Goal: Information Seeking & Learning: Learn about a topic

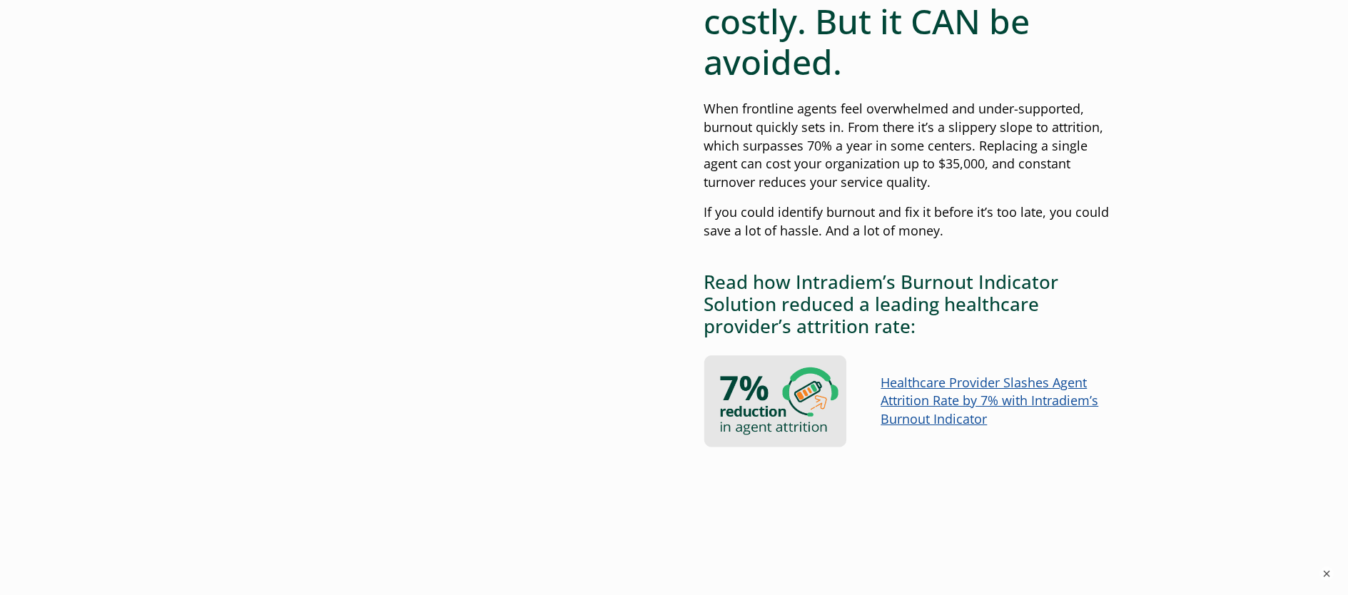
scroll to position [1181, 0]
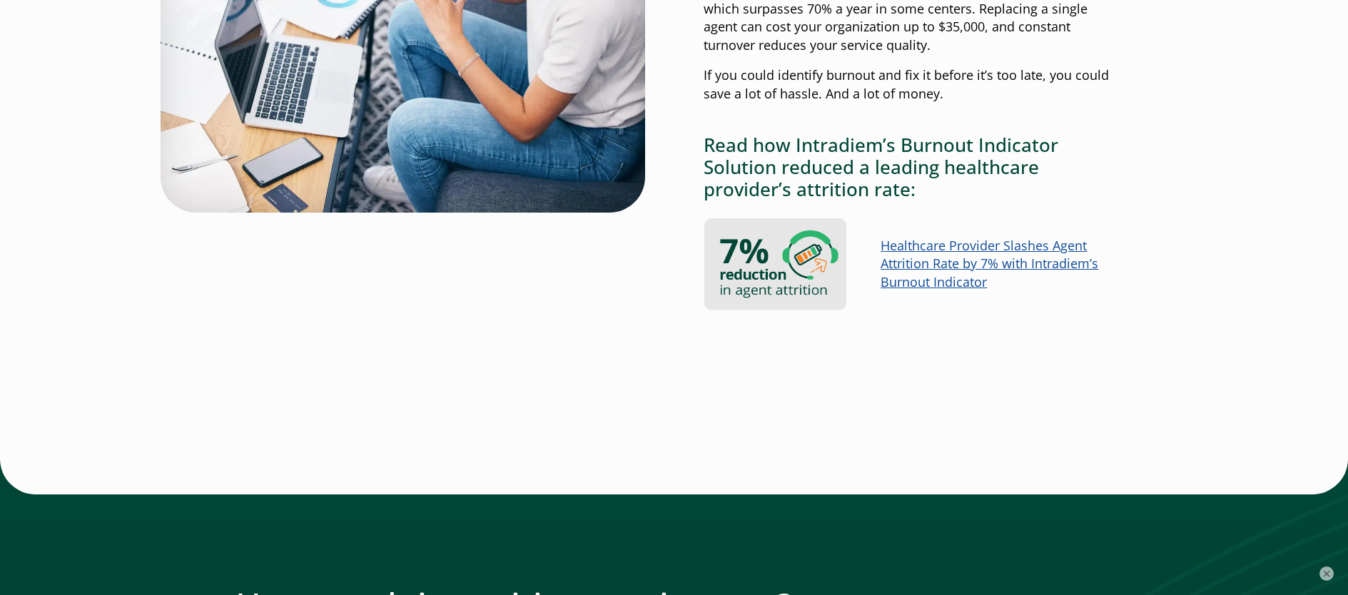
click at [938, 256] on link "Healthcare Provider Slashes Agent Attrition Rate by 7% with Intradiem’s Burnout…" at bounding box center [990, 264] width 218 height 54
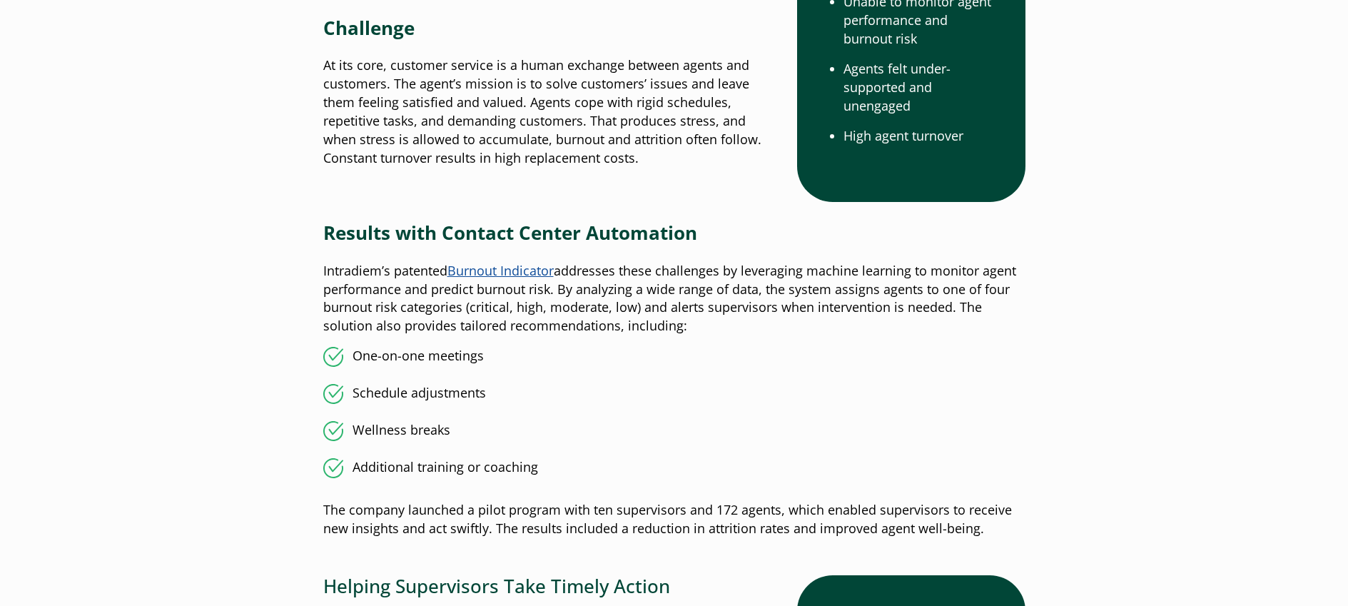
scroll to position [827, 0]
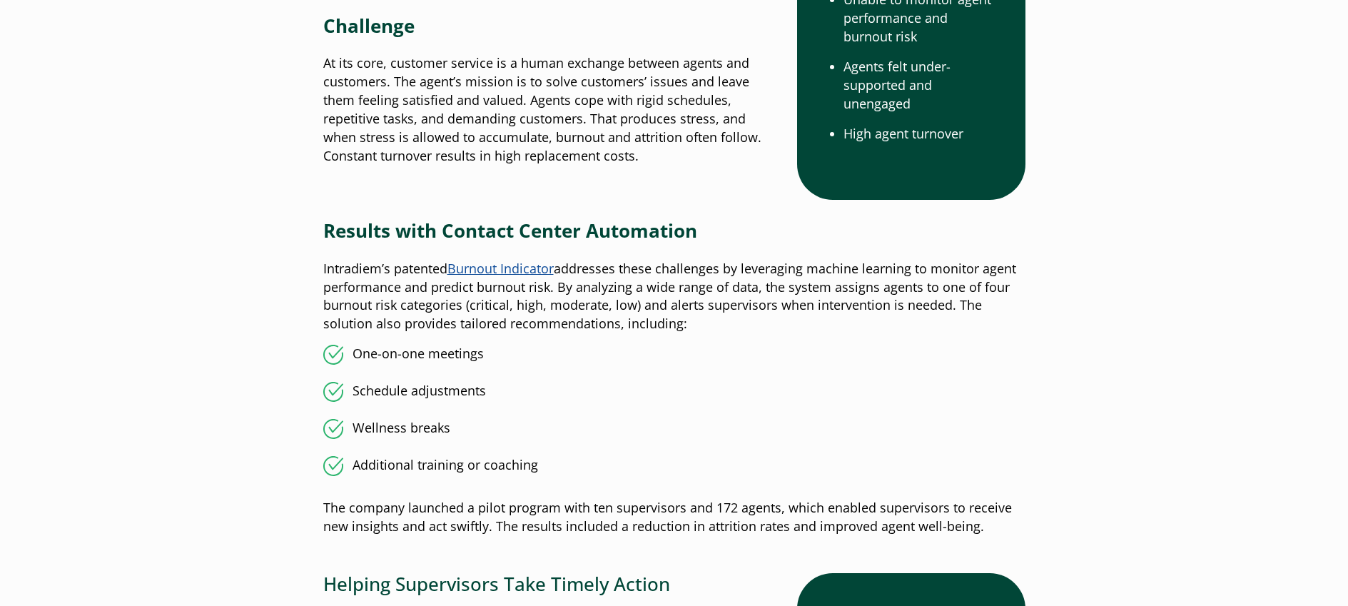
click at [856, 348] on li "One-on-one meetings" at bounding box center [674, 355] width 702 height 20
drag, startPoint x: 748, startPoint y: 266, endPoint x: 565, endPoint y: 290, distance: 184.3
click at [584, 293] on p "Intradiem’s patented Burnout Indicator addresses these challenges by leveraging…" at bounding box center [674, 297] width 702 height 74
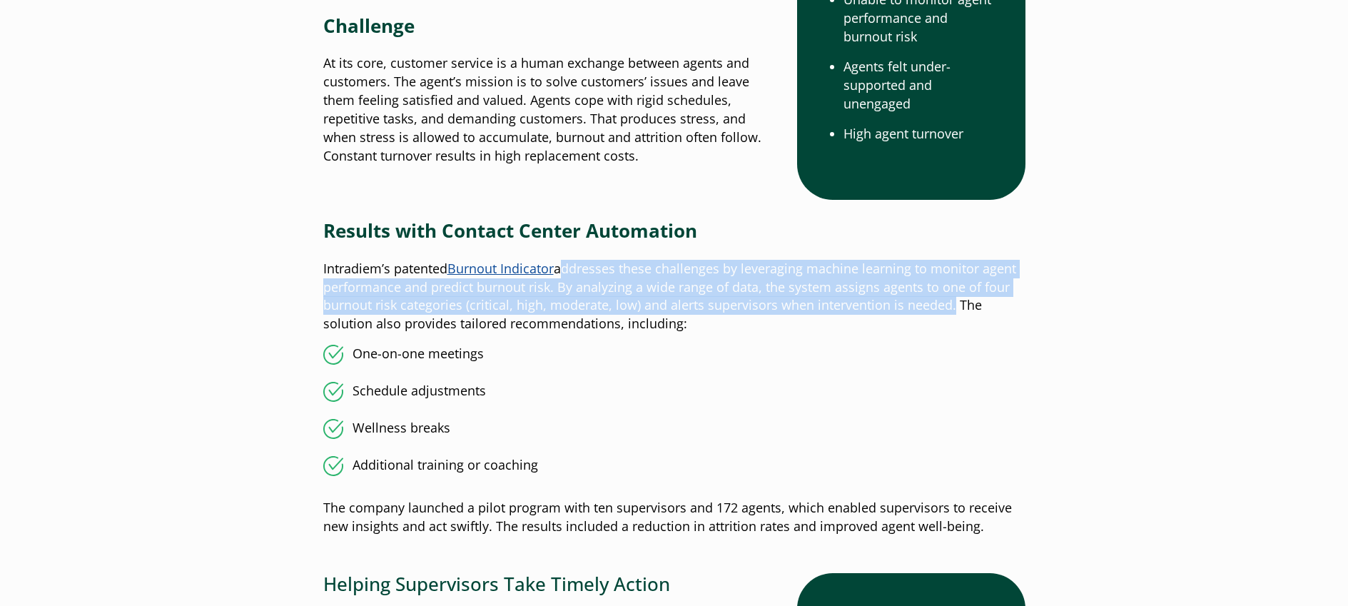
drag, startPoint x: 947, startPoint y: 306, endPoint x: 562, endPoint y: 273, distance: 386.0
click at [562, 273] on p "Intradiem’s patented Burnout Indicator addresses these challenges by leveraging…" at bounding box center [674, 297] width 702 height 74
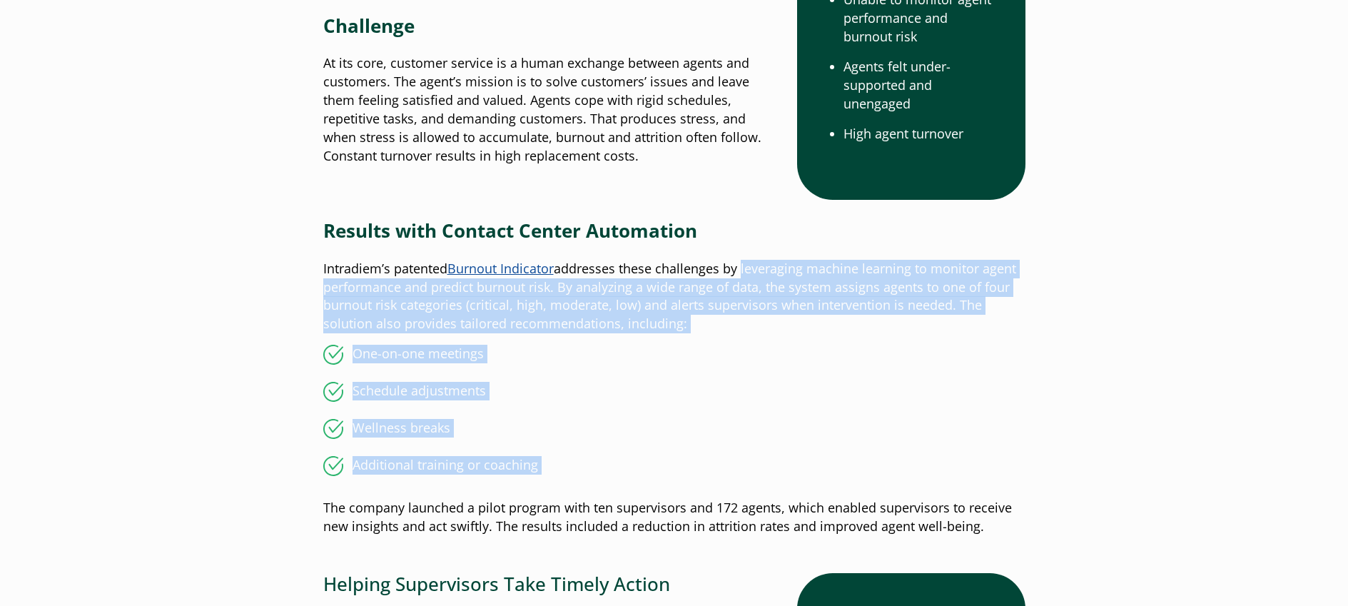
drag, startPoint x: 542, startPoint y: 479, endPoint x: 740, endPoint y: 272, distance: 286.2
copy div "leveraging machine learning to monitor agent performance and predict burnout ri…"
